Goal: Information Seeking & Learning: Learn about a topic

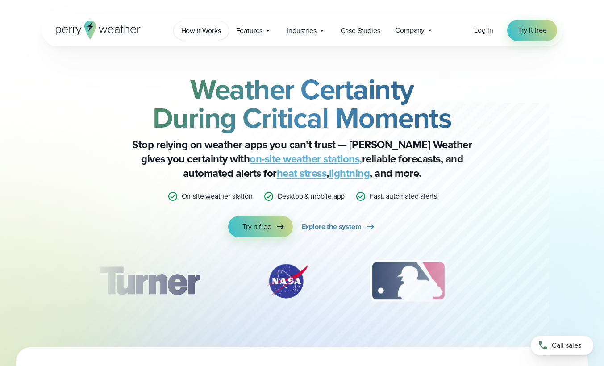
click at [207, 31] on span "How it Works" at bounding box center [201, 30] width 40 height 11
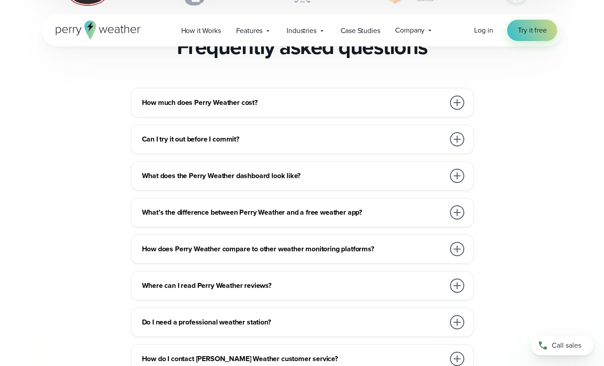
scroll to position [2053, 0]
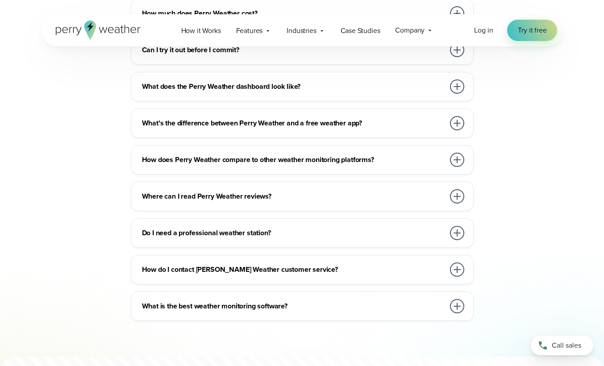
click at [264, 228] on h3 "Do I need a professional weather station?" at bounding box center [293, 233] width 303 height 11
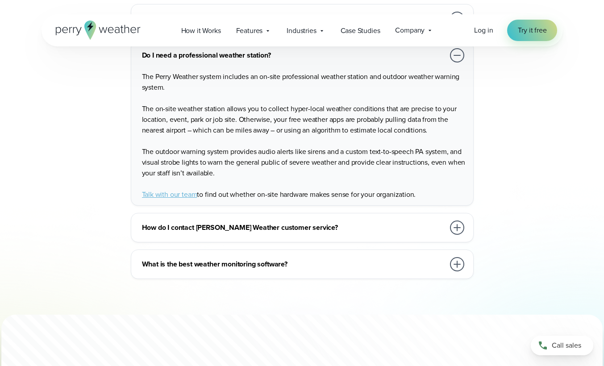
scroll to position [2231, 0]
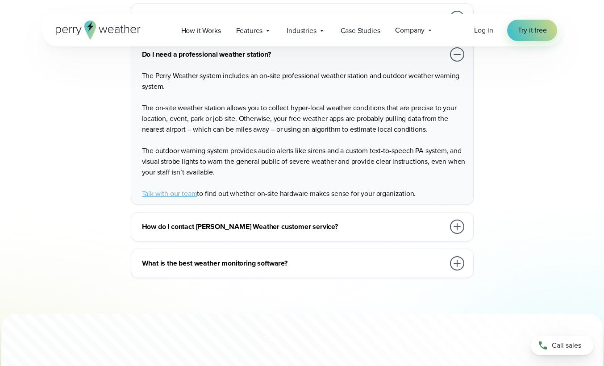
click at [271, 254] on div "What is the best weather monitoring software?" at bounding box center [304, 263] width 324 height 18
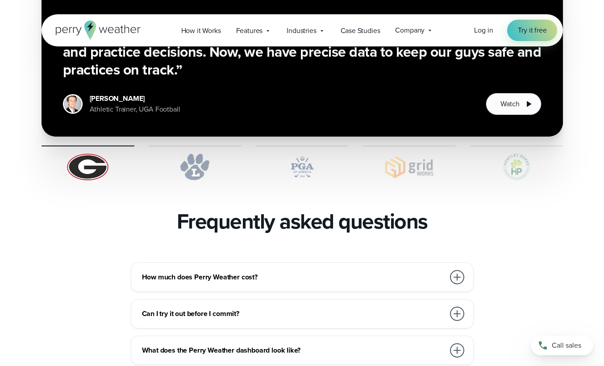
scroll to position [1741, 0]
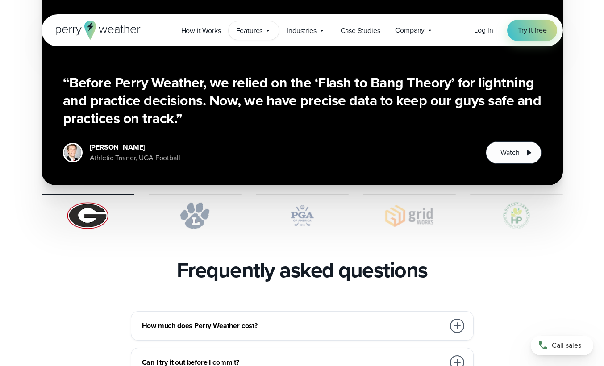
click at [250, 29] on span "Features" at bounding box center [249, 30] width 27 height 11
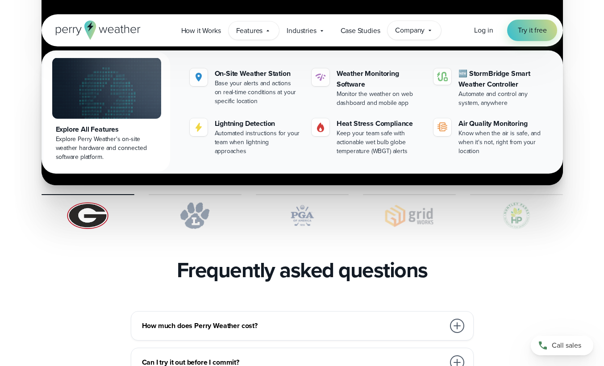
click at [408, 27] on span "Company" at bounding box center [409, 30] width 29 height 11
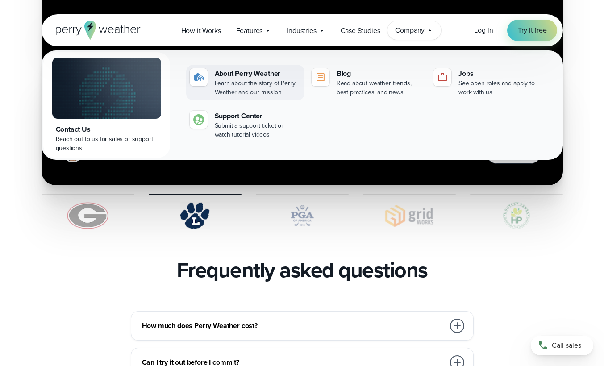
click at [245, 80] on div "Learn about the story of Perry Weather and our mission" at bounding box center [258, 88] width 86 height 18
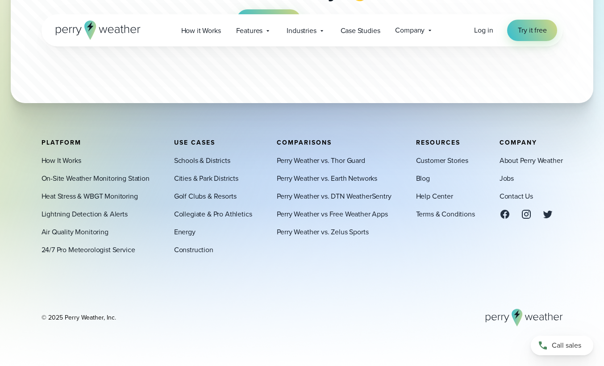
scroll to position [2522, 0]
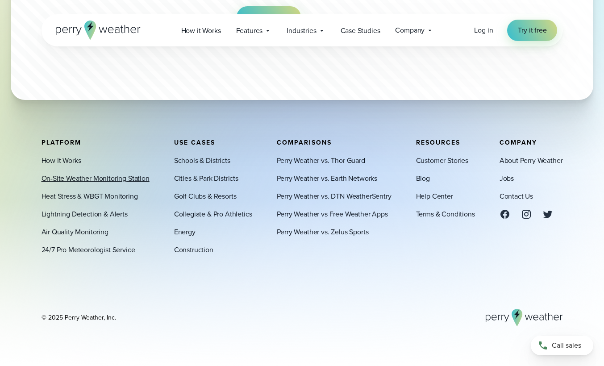
click at [133, 180] on link "On-Site Weather Monitoring Station" at bounding box center [96, 178] width 108 height 11
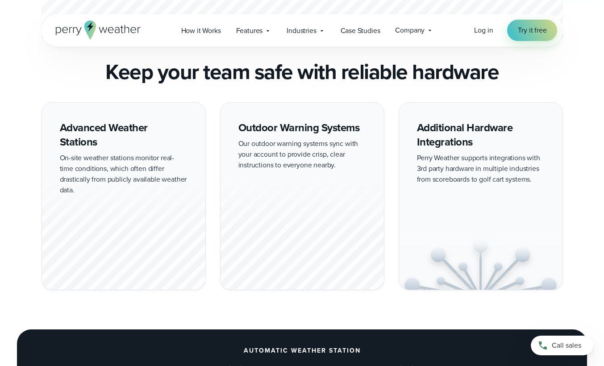
scroll to position [759, 0]
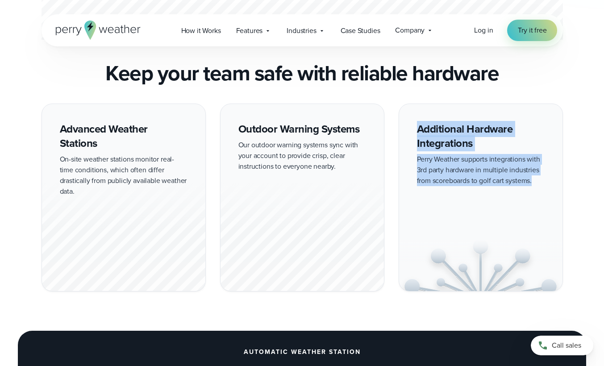
drag, startPoint x: 420, startPoint y: 128, endPoint x: 537, endPoint y: 182, distance: 129.0
click at [537, 182] on div "Additional Hardware Integrations Perry Weather supports integrations with 3rd p…" at bounding box center [481, 198] width 164 height 188
copy div "Additional Hardware Integrations Perry Weather supports integrations with 3rd p…"
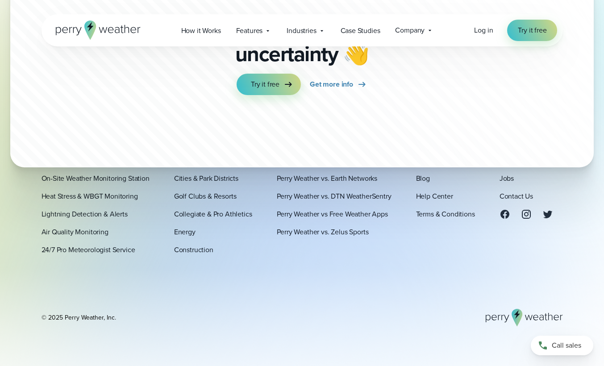
scroll to position [2796, 0]
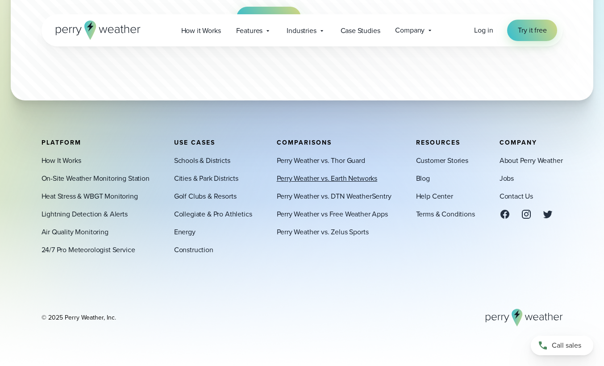
click at [358, 181] on link "Perry Weather vs. Earth Networks" at bounding box center [327, 178] width 101 height 11
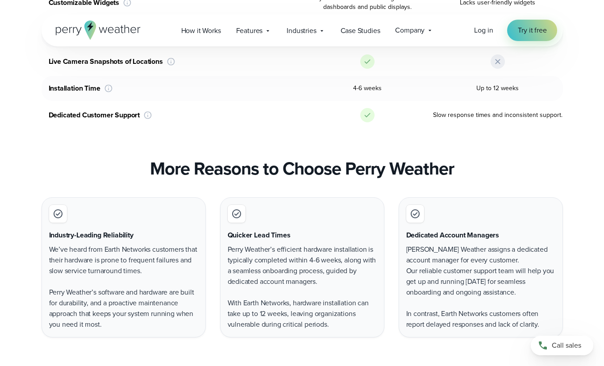
scroll to position [1741, 0]
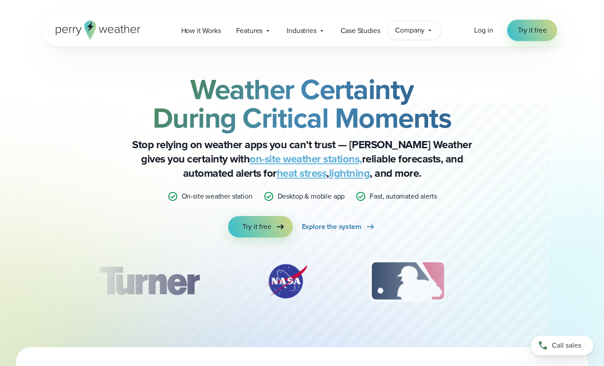
click at [428, 31] on icon at bounding box center [429, 30] width 7 height 7
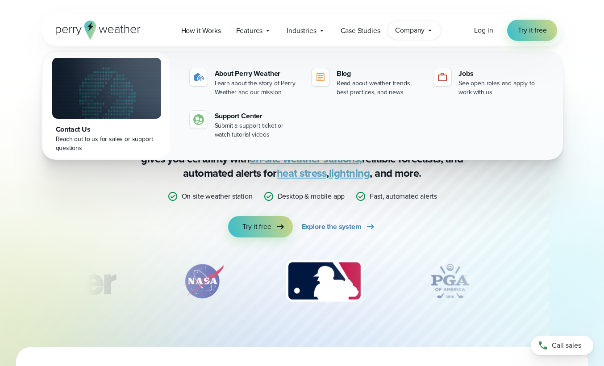
click at [82, 134] on div "Contact Us" at bounding box center [107, 129] width 102 height 11
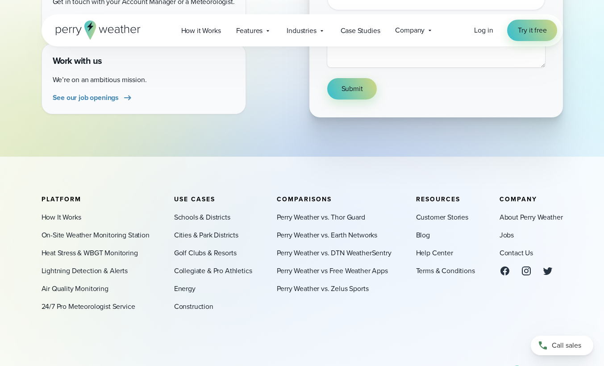
scroll to position [312, 0]
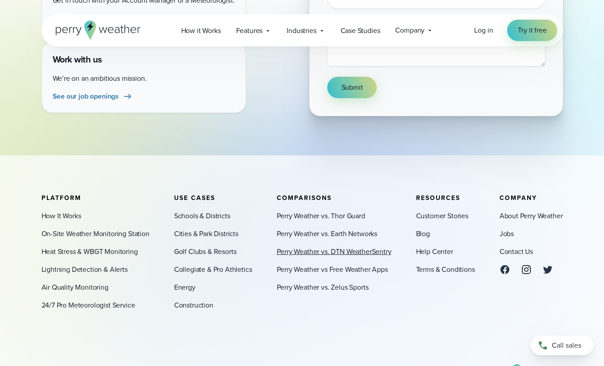
click at [348, 256] on link "Perry Weather vs. DTN WeatherSentry" at bounding box center [334, 251] width 115 height 11
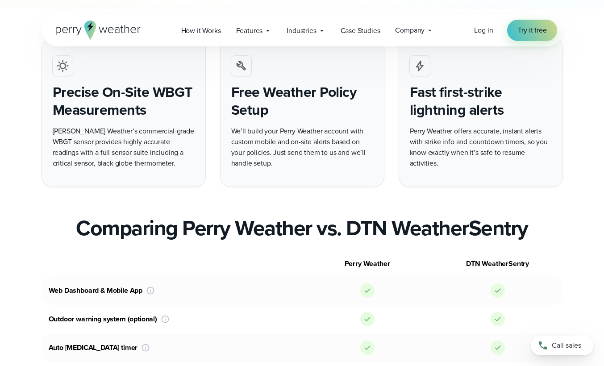
scroll to position [357, 0]
